Goal: Transaction & Acquisition: Purchase product/service

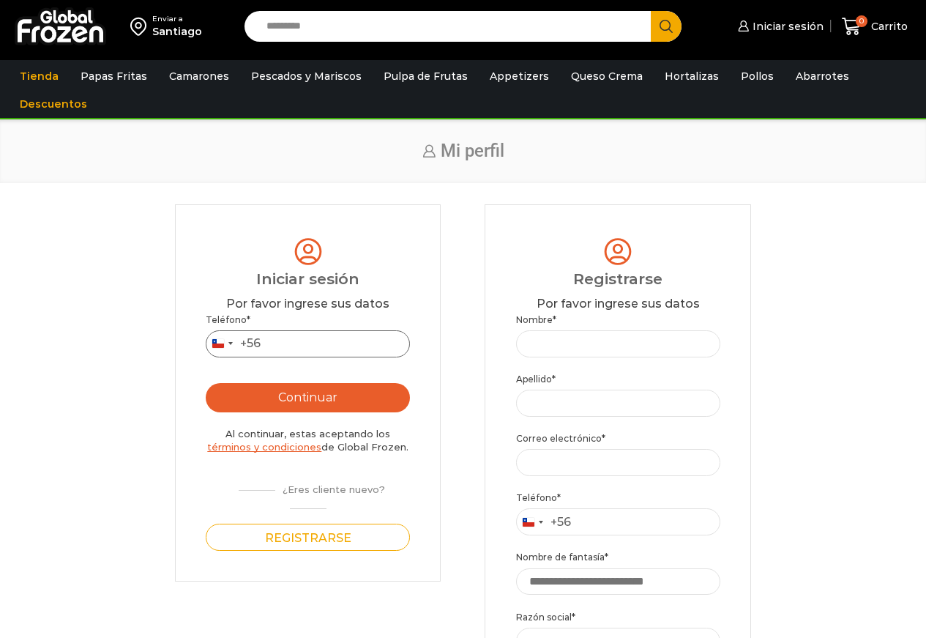
click at [289, 352] on input "Teléfono *" at bounding box center [308, 343] width 204 height 27
type input "*********"
click at [304, 389] on button "Continuar" at bounding box center [308, 397] width 204 height 29
click at [299, 401] on icon "submit" at bounding box center [308, 398] width 22 height 22
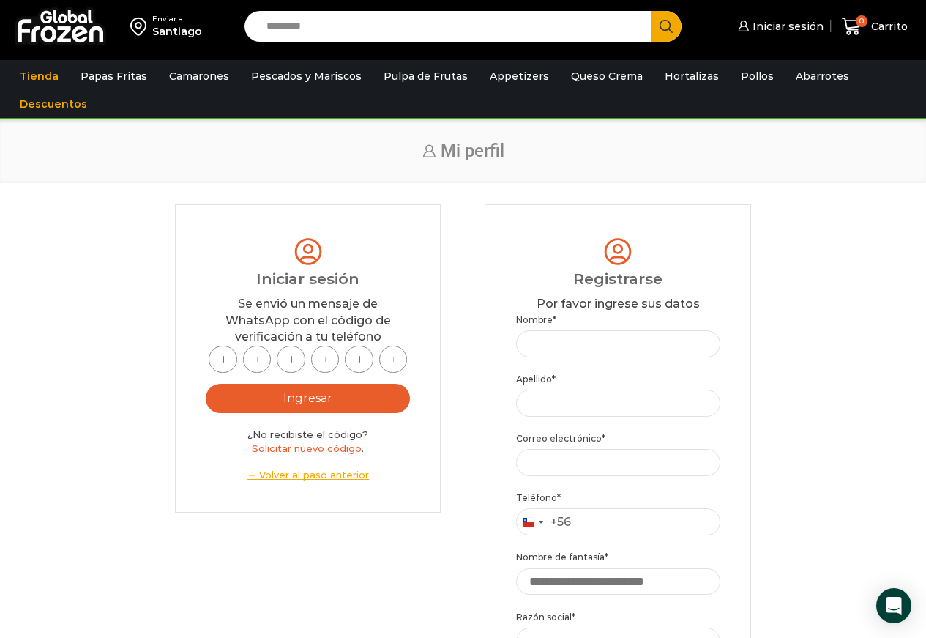
click at [218, 362] on input "text" at bounding box center [223, 359] width 29 height 27
type input "*"
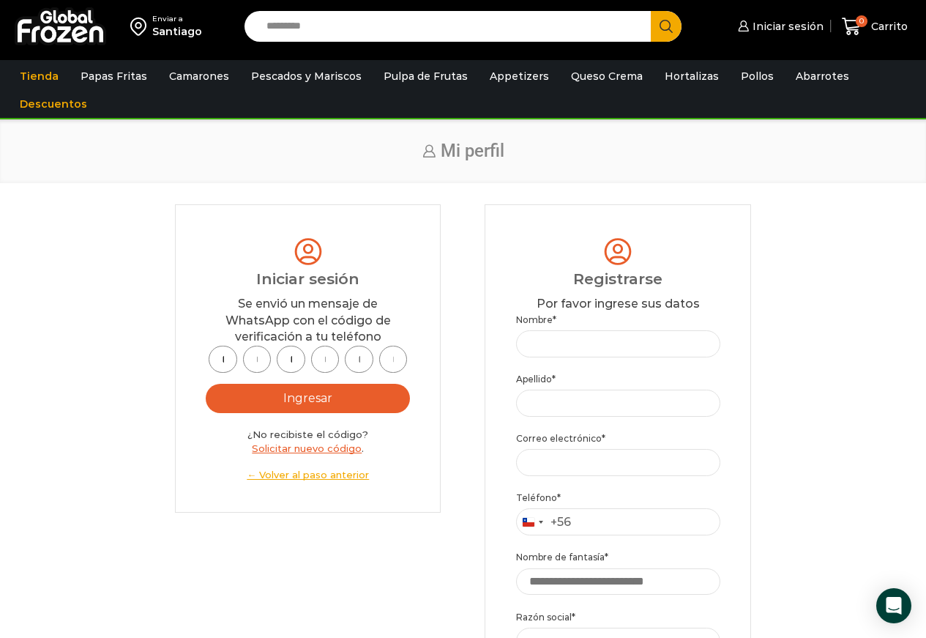
type input "*"
click at [294, 396] on button "Ingresar" at bounding box center [308, 398] width 204 height 29
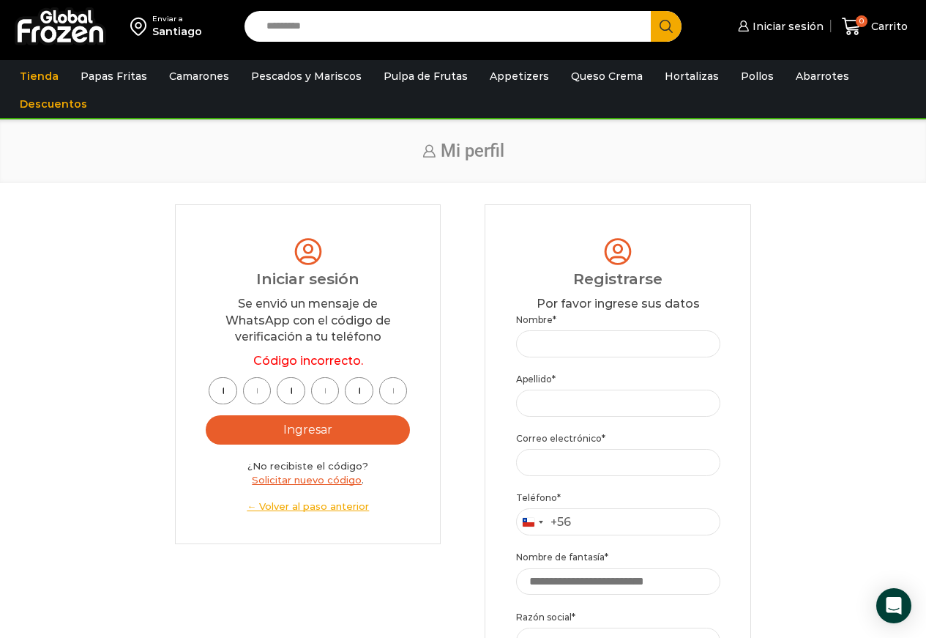
click at [218, 397] on input "*" at bounding box center [223, 390] width 29 height 27
type input "*"
click at [218, 397] on input "*" at bounding box center [223, 390] width 29 height 27
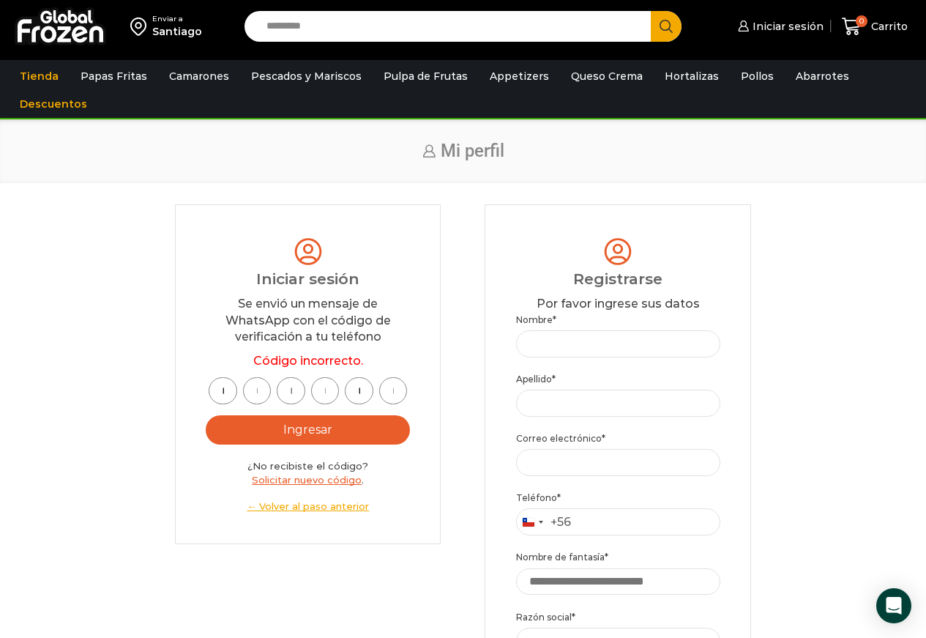
click at [218, 397] on input "*" at bounding box center [223, 390] width 29 height 27
type input "*"
click at [250, 386] on input "*" at bounding box center [257, 390] width 29 height 27
type input "*"
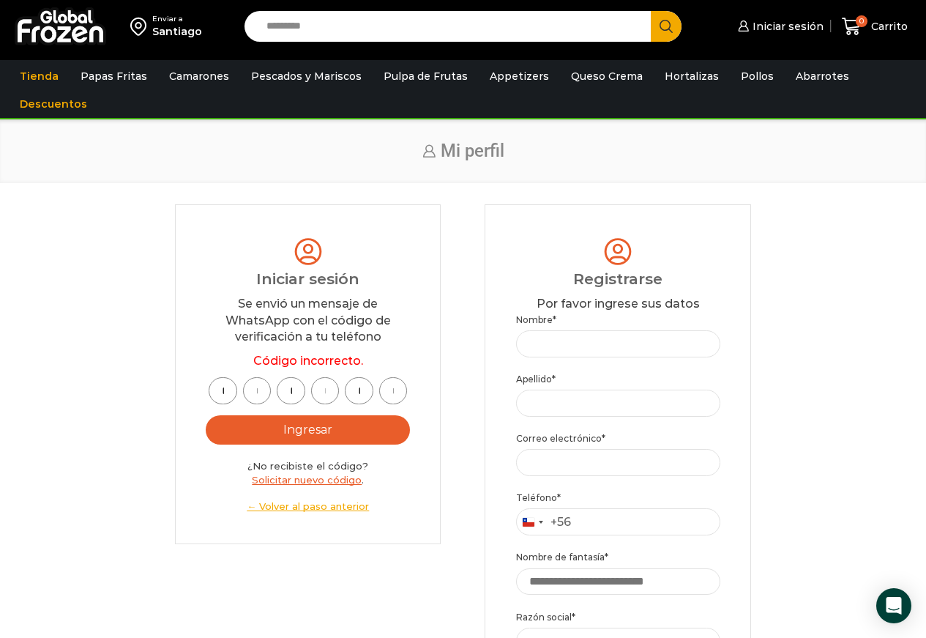
click at [280, 388] on input "*" at bounding box center [291, 390] width 29 height 27
type input "*"
click at [319, 388] on input "*" at bounding box center [325, 390] width 29 height 27
type input "*"
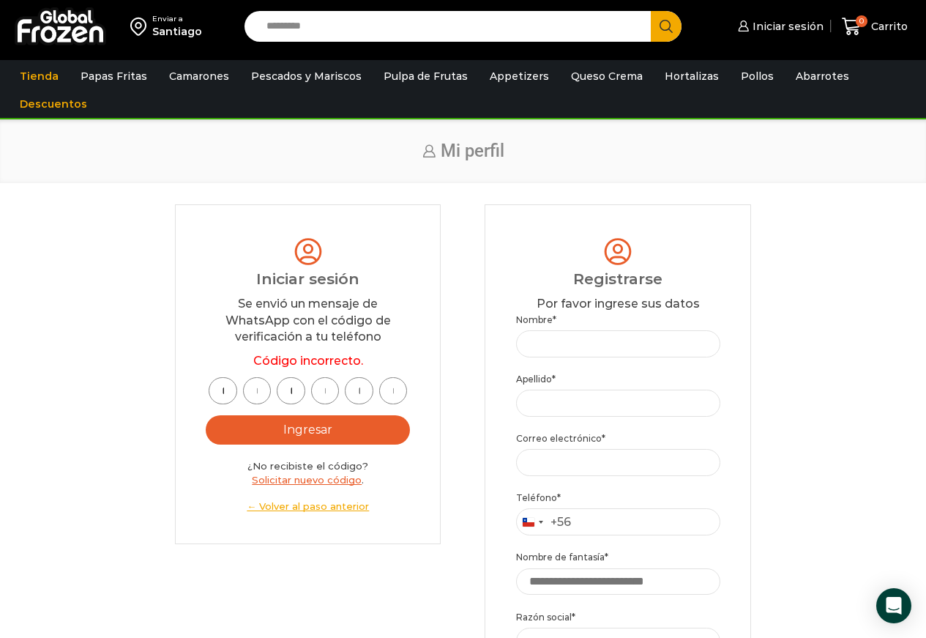
type input "*"
click at [356, 387] on input "*" at bounding box center [359, 390] width 29 height 27
type input "*"
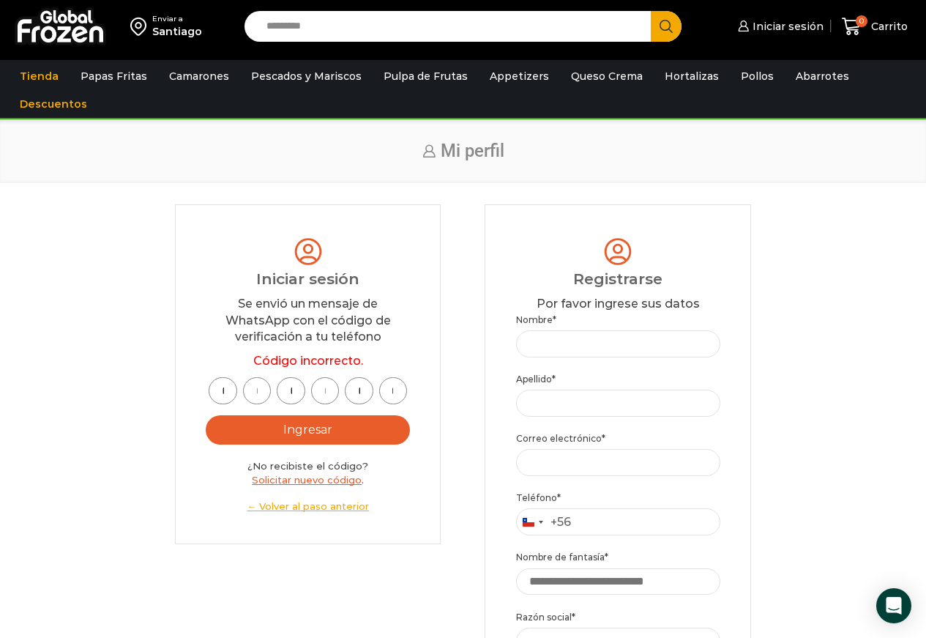
scroll to position [0, 0]
click at [312, 428] on button "Ingresar" at bounding box center [308, 429] width 204 height 29
click at [230, 391] on input "*" at bounding box center [223, 390] width 29 height 27
click at [236, 396] on input "*" at bounding box center [223, 390] width 29 height 27
click at [221, 390] on input "*" at bounding box center [223, 390] width 29 height 27
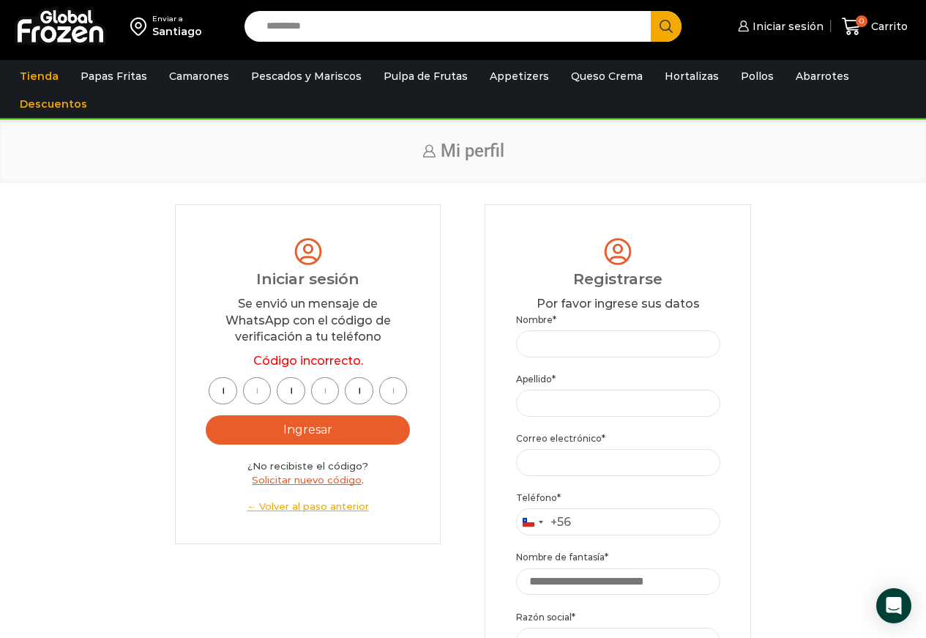
click at [221, 390] on input "*" at bounding box center [223, 390] width 29 height 27
type input "*"
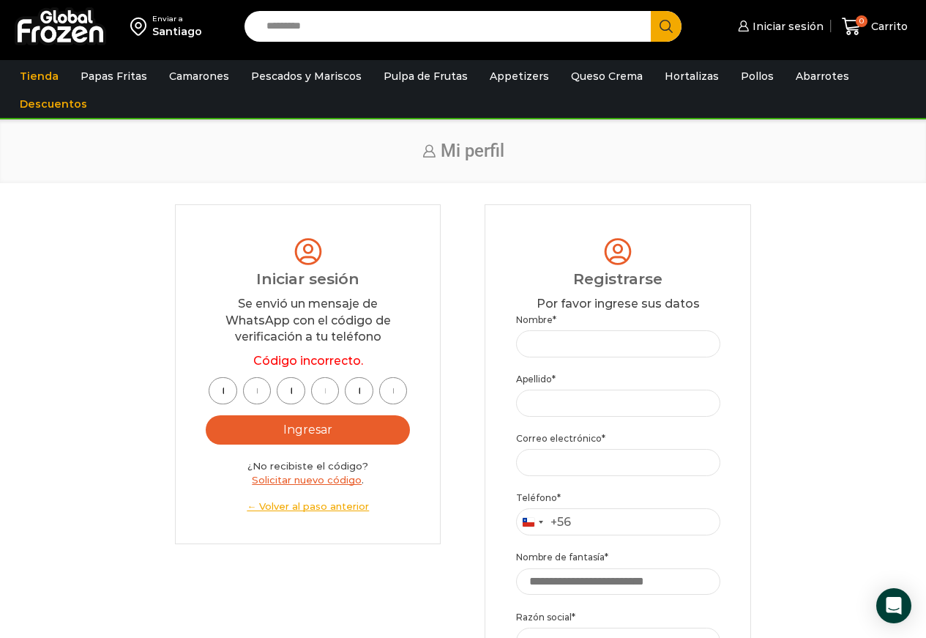
type input "*"
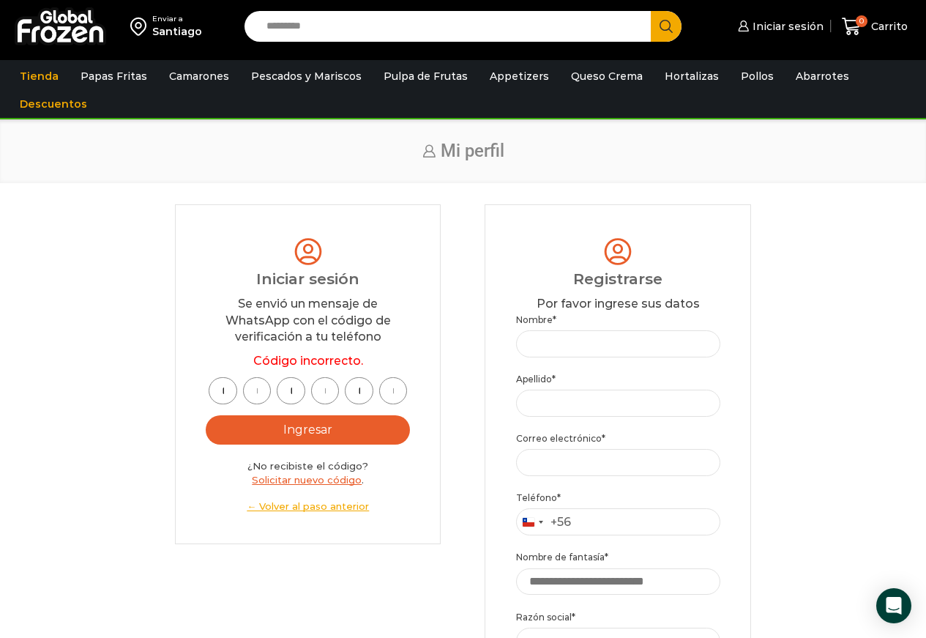
click at [257, 422] on button "Ingresar" at bounding box center [308, 429] width 204 height 29
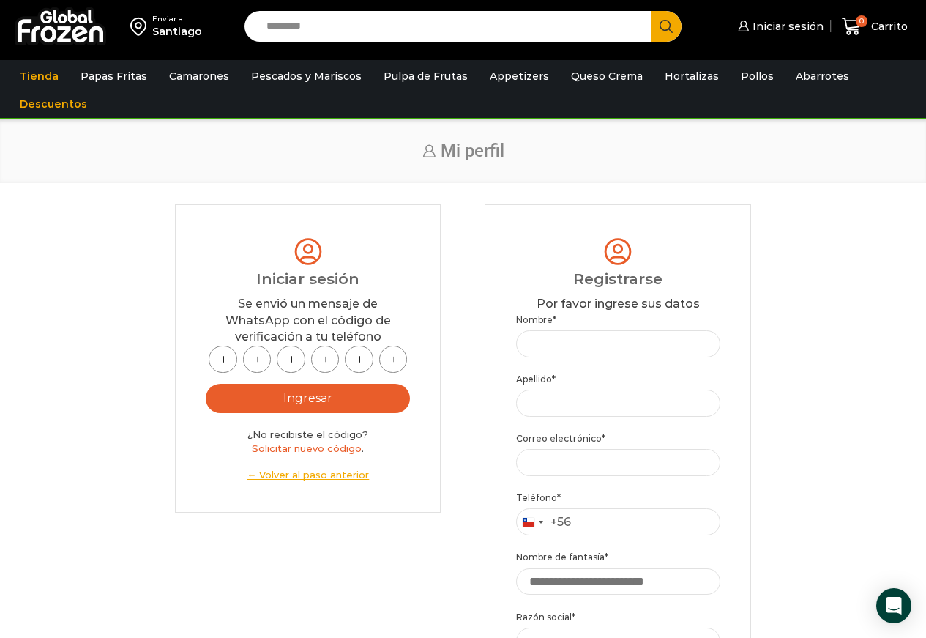
click at [310, 397] on button "Ingresar" at bounding box center [308, 398] width 204 height 29
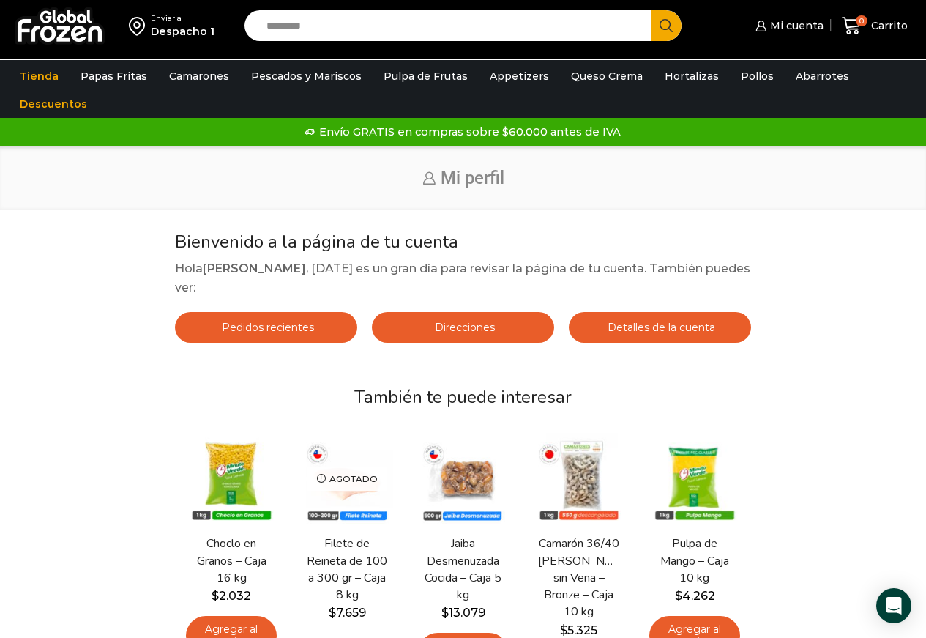
click at [649, 319] on link "Detalles de la cuenta" at bounding box center [660, 327] width 182 height 31
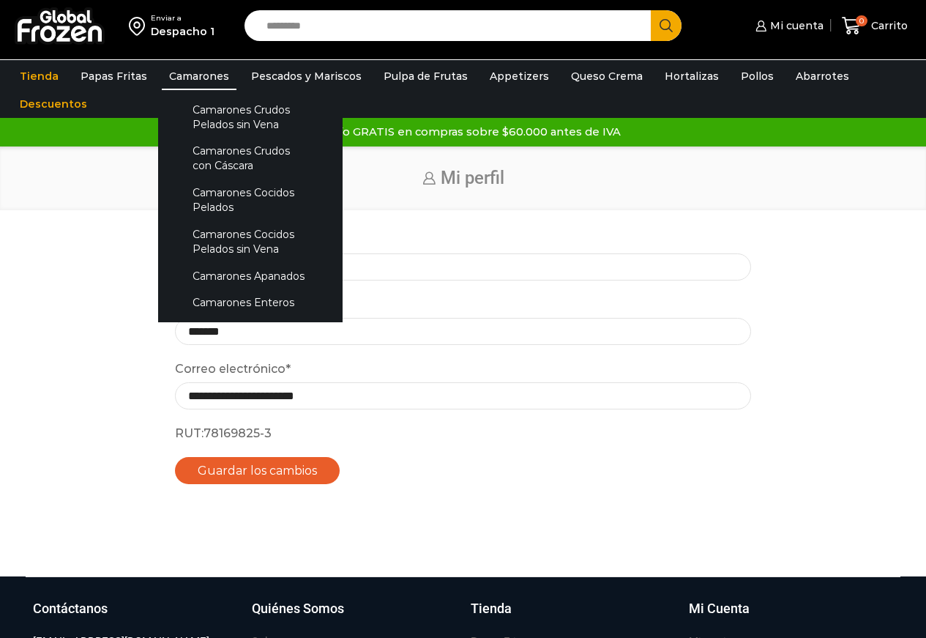
click at [195, 74] on link "Camarones" at bounding box center [199, 76] width 75 height 28
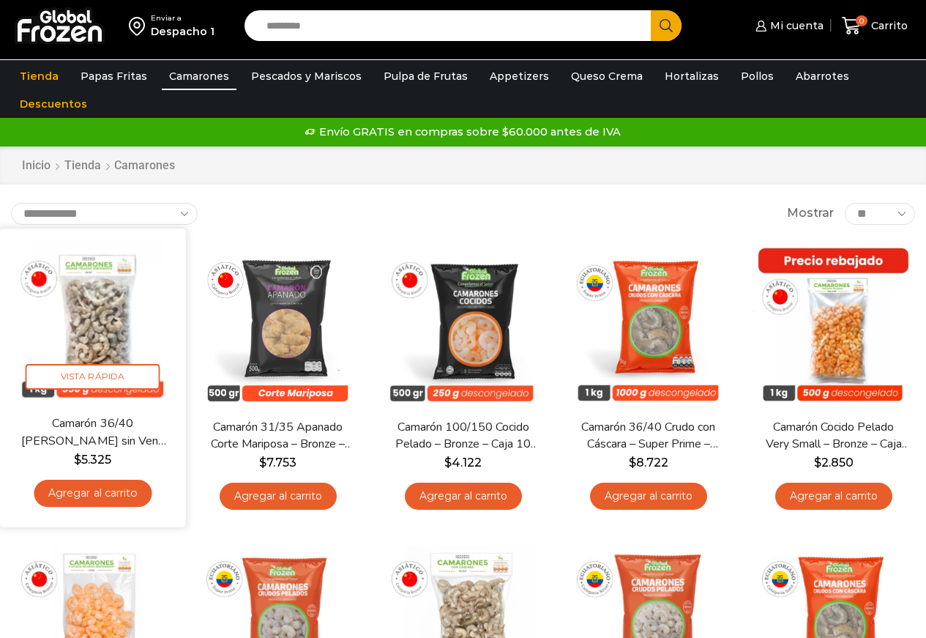
click at [94, 319] on img at bounding box center [92, 321] width 165 height 165
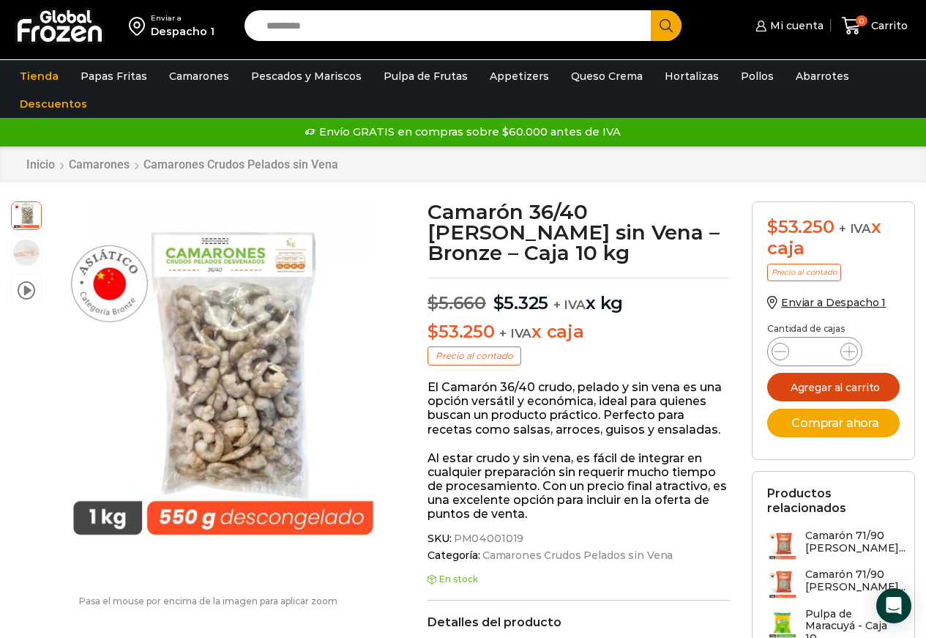
click at [830, 394] on button "Agregar al carrito" at bounding box center [833, 387] width 133 height 29
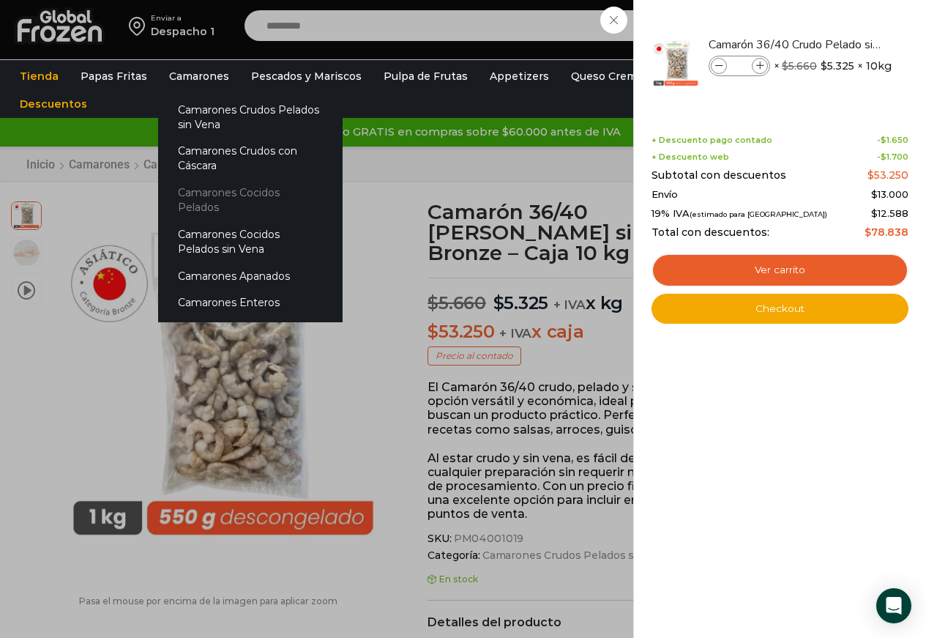
click at [195, 195] on link "Camarones Cocidos Pelados" at bounding box center [250, 200] width 185 height 42
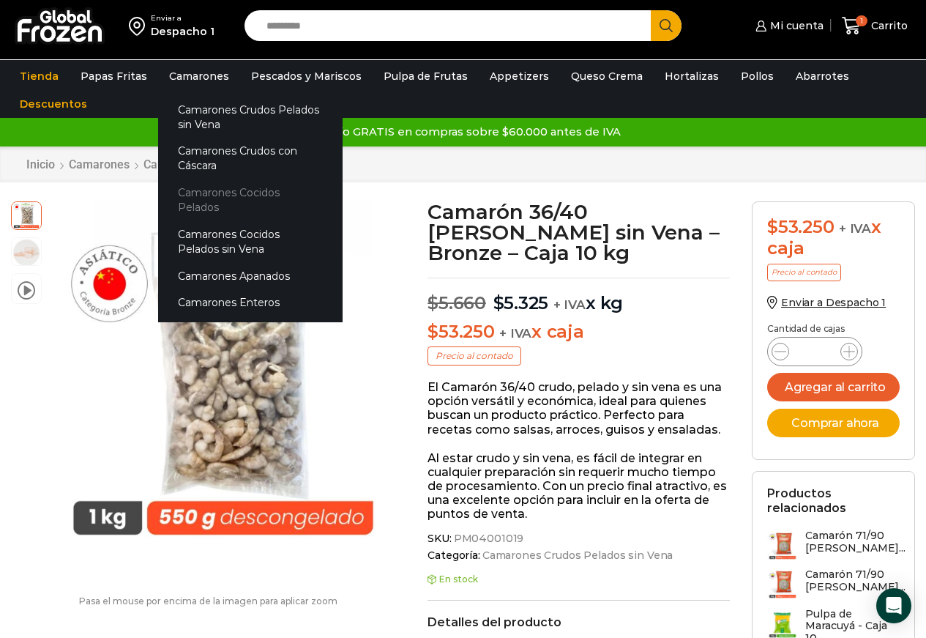
click at [211, 193] on link "Camarones Cocidos Pelados" at bounding box center [250, 200] width 185 height 42
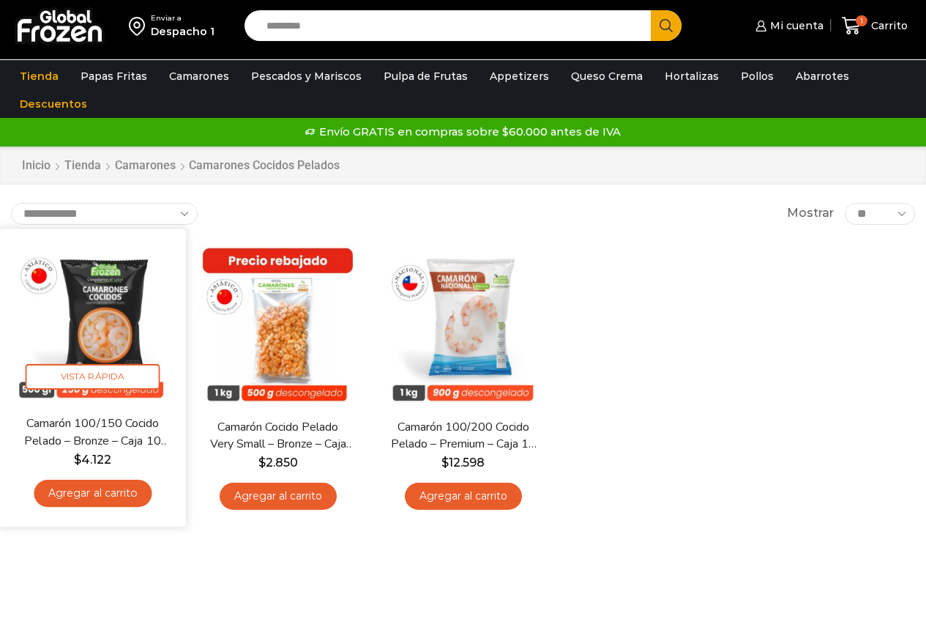
click at [93, 340] on img at bounding box center [92, 321] width 165 height 165
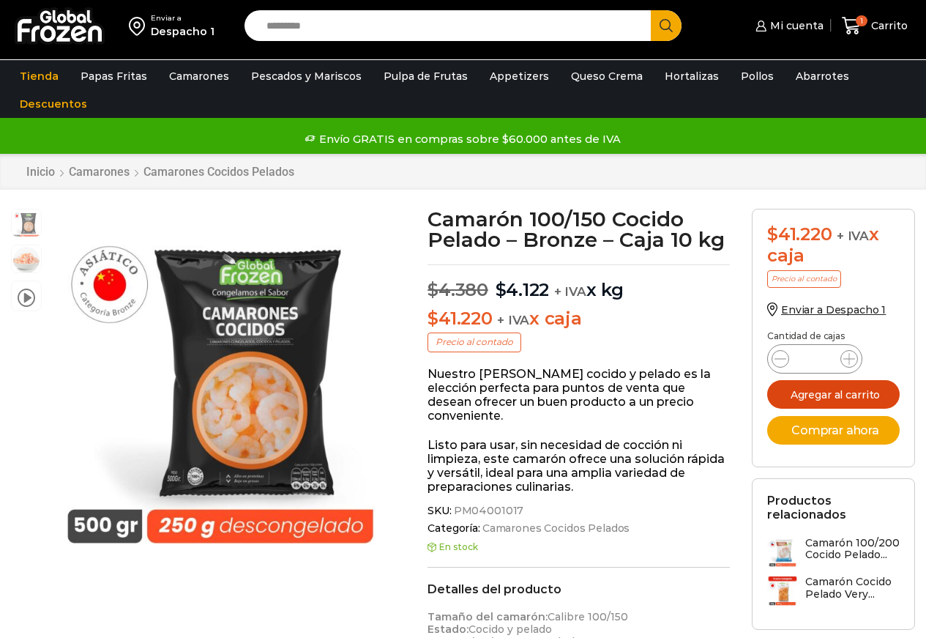
click at [836, 393] on button "Agregar al carrito" at bounding box center [833, 394] width 133 height 29
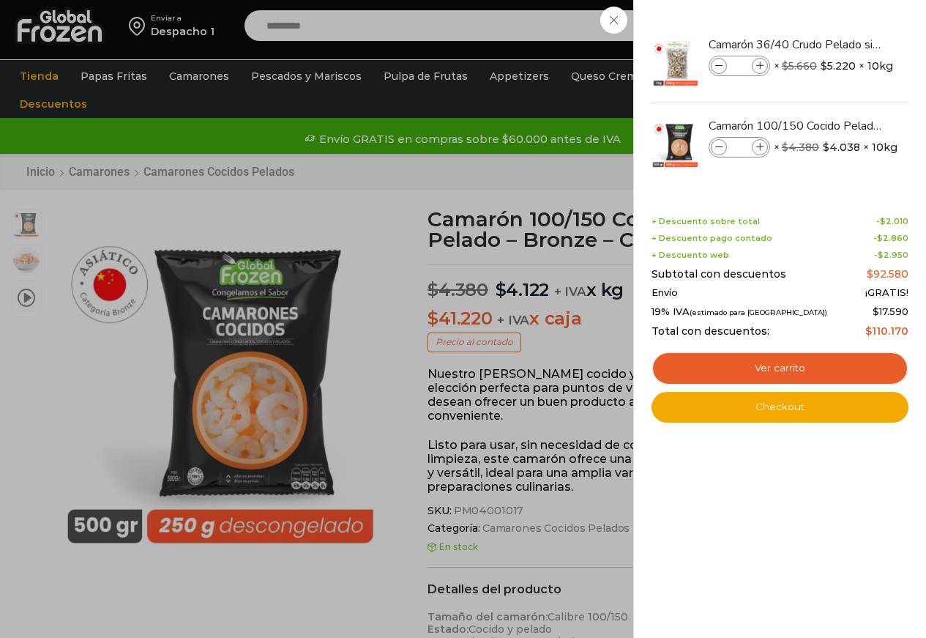
click at [838, 43] on div "2 Carrito 2 2 Shopping Cart *" at bounding box center [874, 26] width 73 height 34
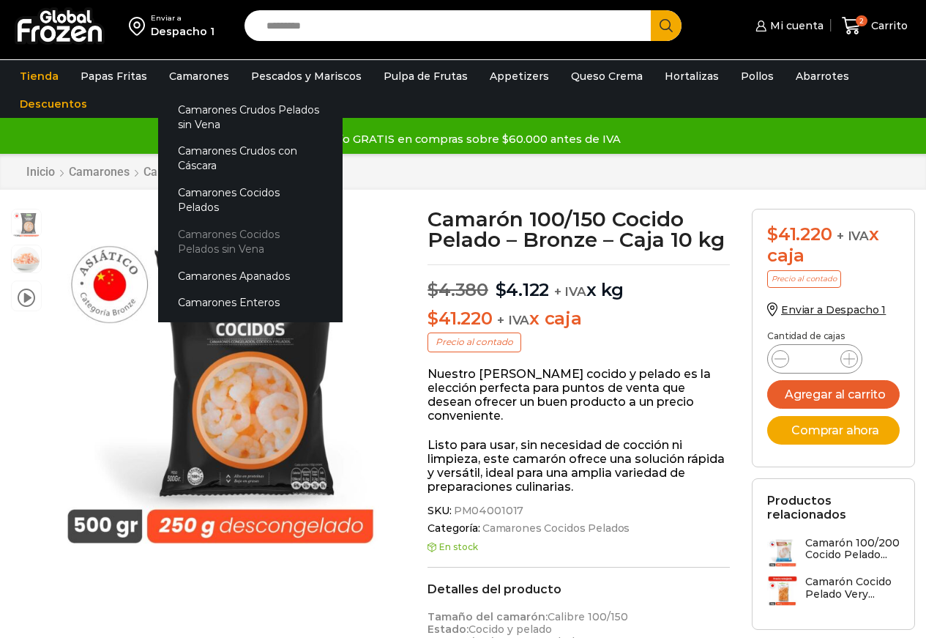
click at [201, 228] on link "Camarones Cocidos Pelados sin Vena" at bounding box center [250, 241] width 185 height 42
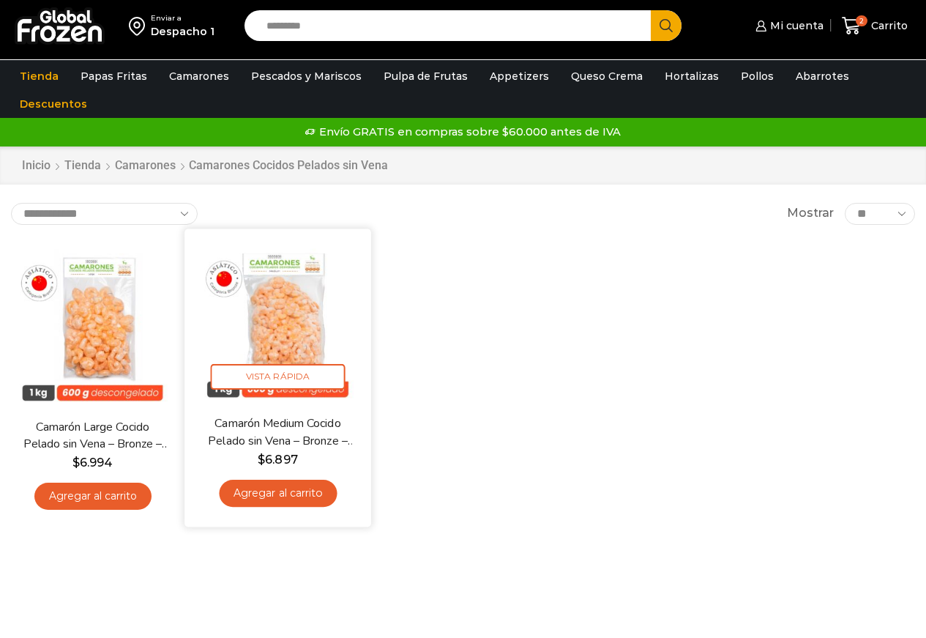
click at [297, 340] on img at bounding box center [277, 321] width 165 height 165
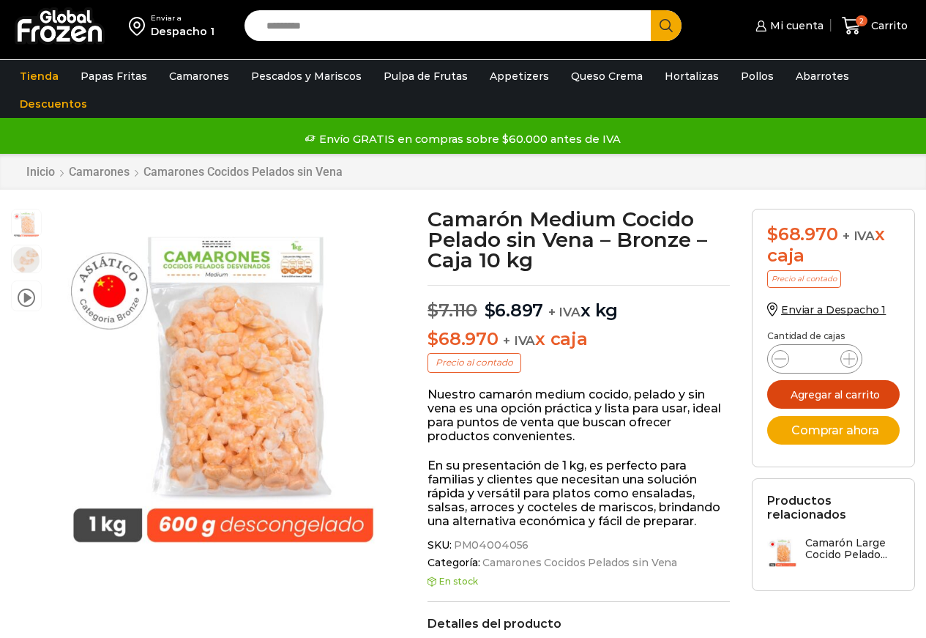
click at [849, 397] on button "Agregar al carrito" at bounding box center [833, 394] width 133 height 29
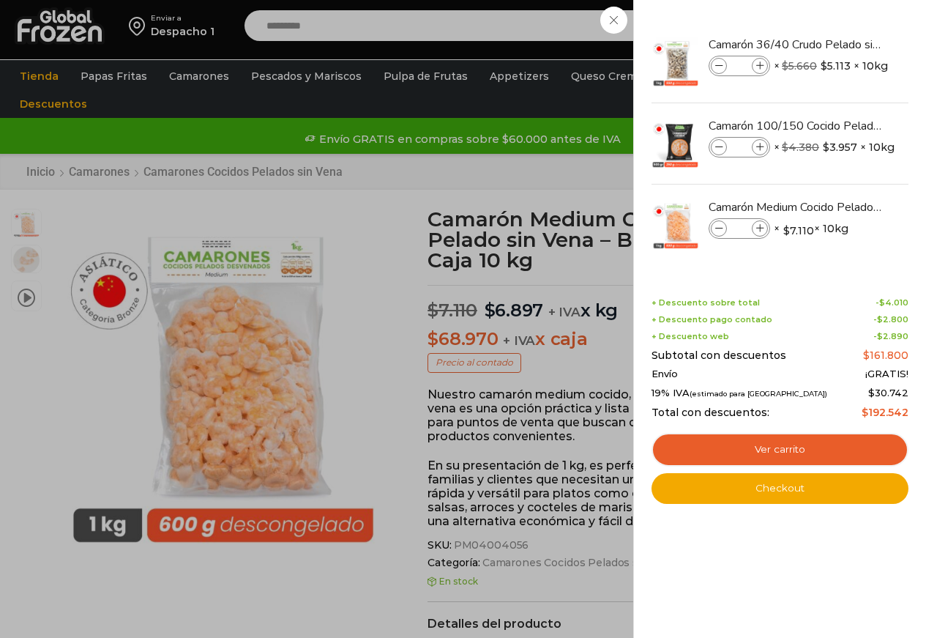
click at [838, 43] on div "3 Carrito 3 3 Shopping Cart *" at bounding box center [874, 26] width 73 height 34
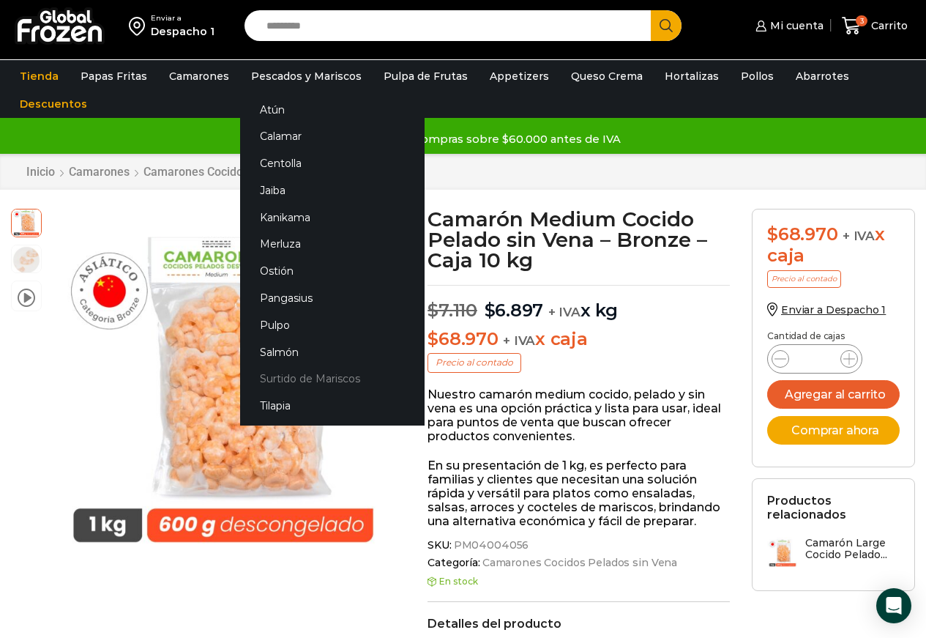
click at [291, 368] on link "Surtido de Mariscos" at bounding box center [332, 378] width 185 height 27
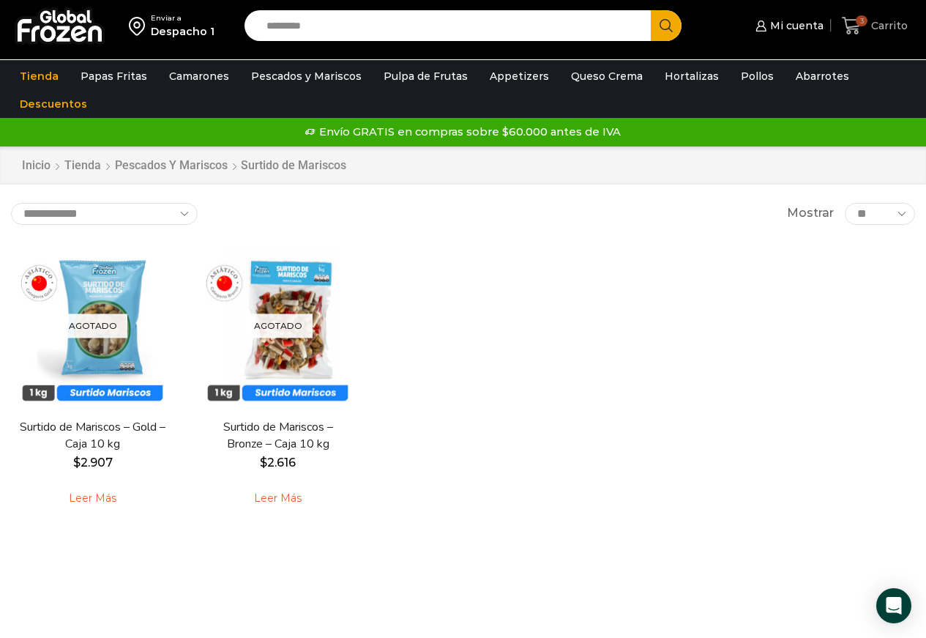
click at [884, 24] on span "Carrito" at bounding box center [888, 25] width 40 height 15
